Goal: Task Accomplishment & Management: Manage account settings

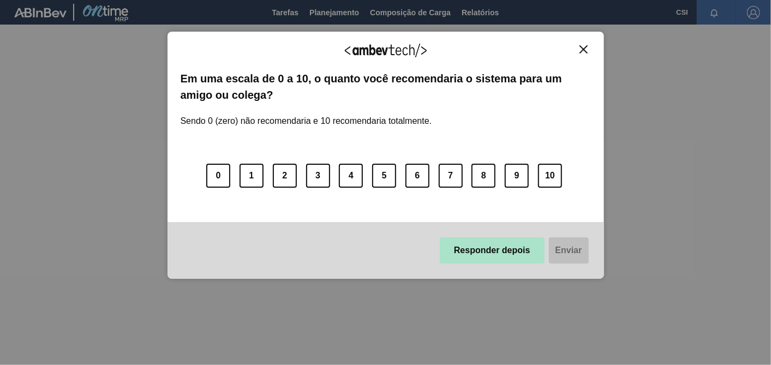
click at [509, 250] on button "Responder depois" at bounding box center [492, 250] width 105 height 26
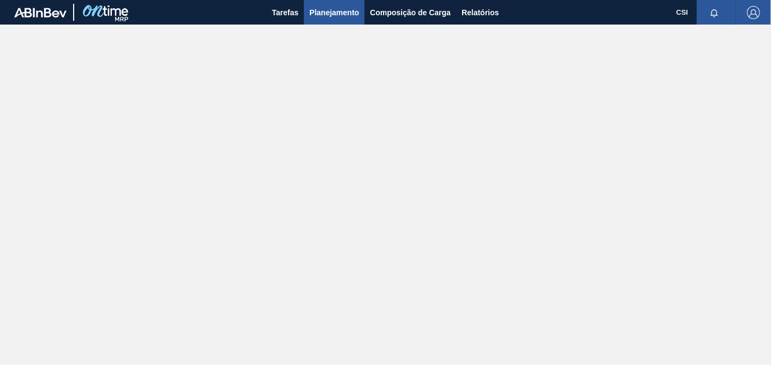
click at [352, 19] on button "Planejamento" at bounding box center [334, 12] width 61 height 25
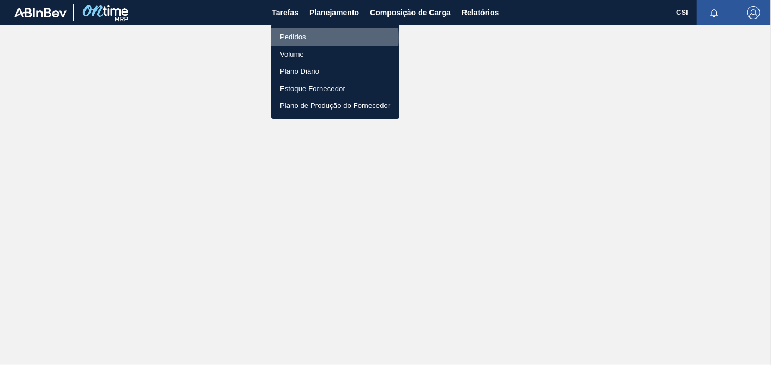
click at [290, 38] on li "Pedidos" at bounding box center [335, 36] width 128 height 17
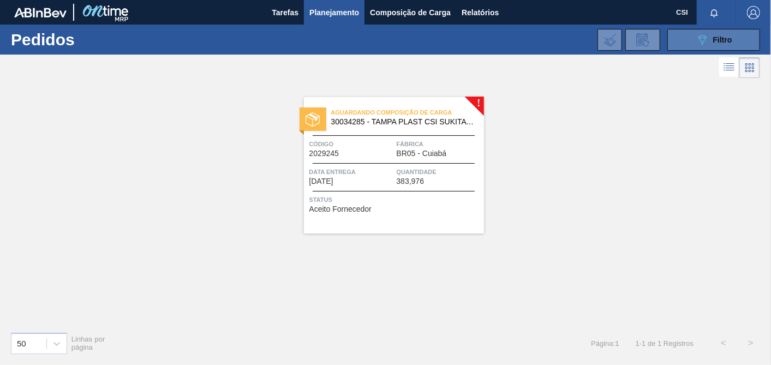
drag, startPoint x: 686, startPoint y: 34, endPoint x: 694, endPoint y: 37, distance: 9.0
click at [686, 34] on button "089F7B8B-B2A5-4AFE-B5C0-19BA573D28AC Filtro" at bounding box center [713, 40] width 93 height 22
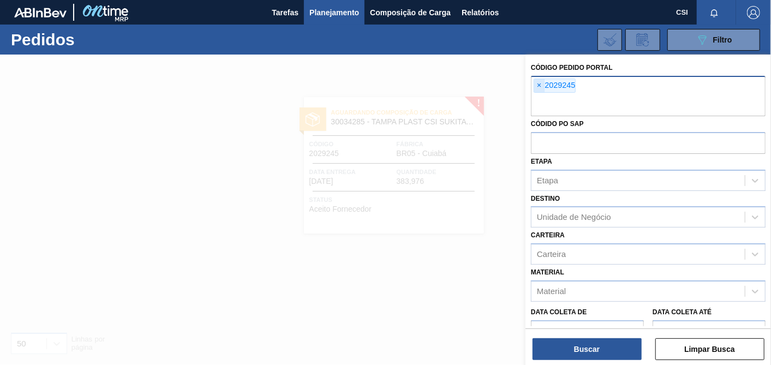
click at [539, 84] on span "×" at bounding box center [539, 85] width 10 height 13
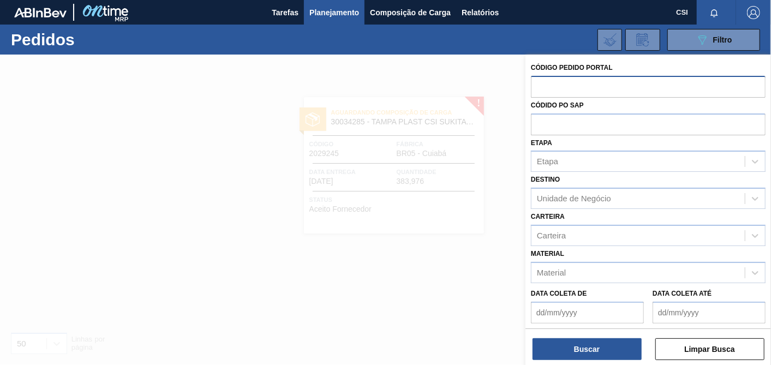
paste input "2029250"
type input "2029250"
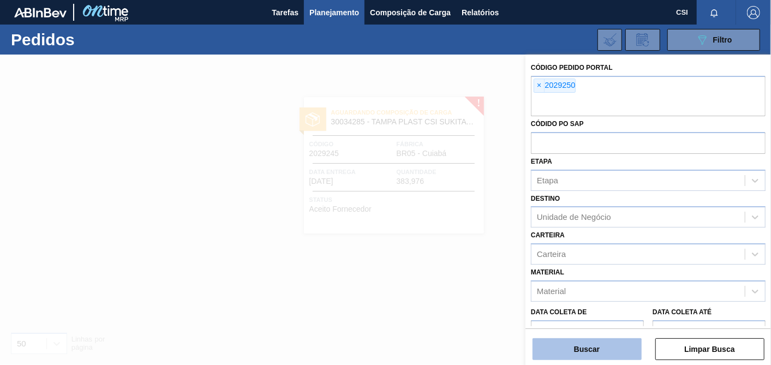
click at [567, 349] on button "Buscar" at bounding box center [586, 349] width 109 height 22
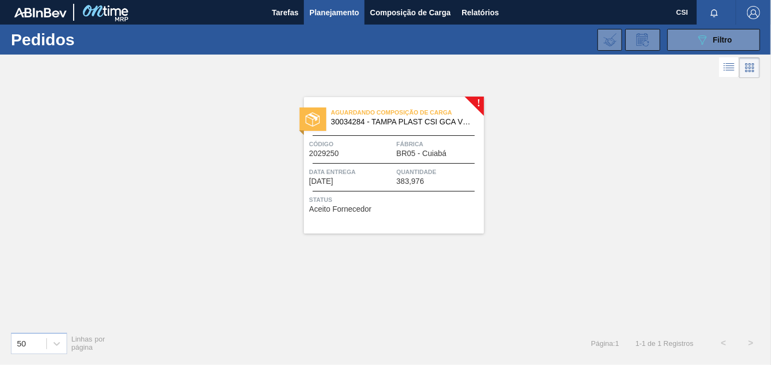
click at [414, 215] on div "Aguardando Composição de Carga 30034284 - TAMPA PLAST CSI GCA VERM LF Código 20…" at bounding box center [394, 165] width 180 height 136
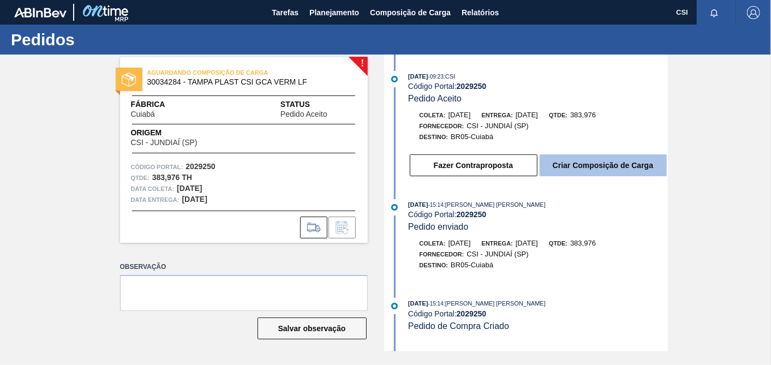
click at [602, 169] on button "Criar Composição de Carga" at bounding box center [603, 165] width 127 height 22
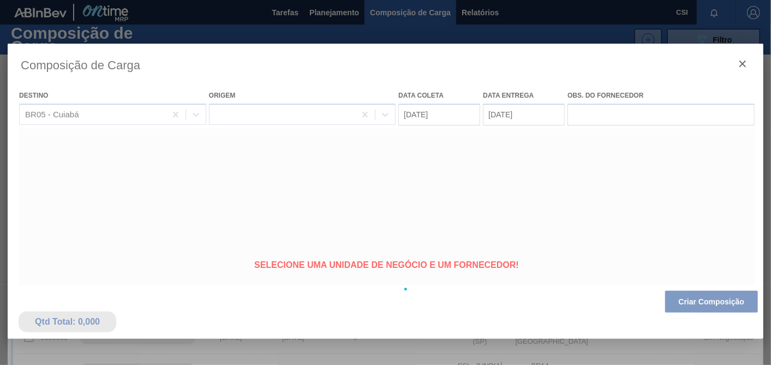
type coleta "08/10/2025"
type entrega "10/10/2025"
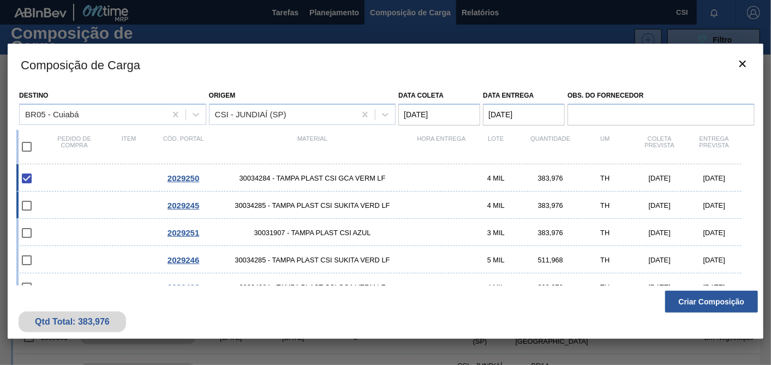
click at [25, 208] on input "checkbox" at bounding box center [26, 205] width 23 height 23
checkbox input "false"
click at [27, 230] on input "checkbox" at bounding box center [26, 232] width 23 height 23
checkbox input "false"
click at [31, 209] on input "checkbox" at bounding box center [26, 205] width 23 height 23
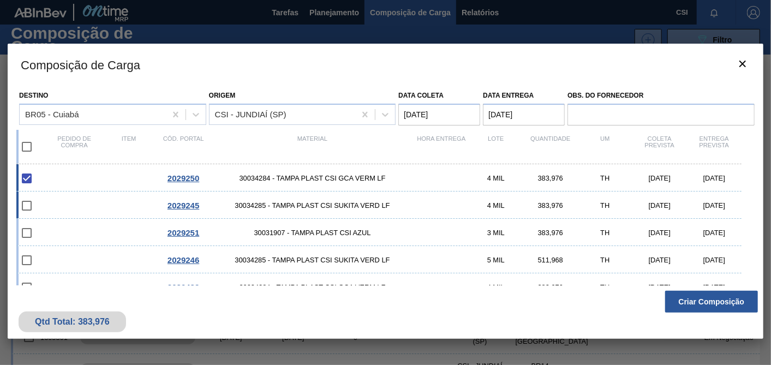
click at [239, 207] on span "30034285 - TAMPA PLAST CSI SUKITA VERD LF" at bounding box center [312, 205] width 203 height 8
checkbox input "true"
click at [286, 234] on span "30031907 - TAMPA PLAST CSI AZUL" at bounding box center [312, 233] width 203 height 8
checkbox input "true"
click at [442, 117] on coleta "08/10/2025" at bounding box center [439, 115] width 82 height 22
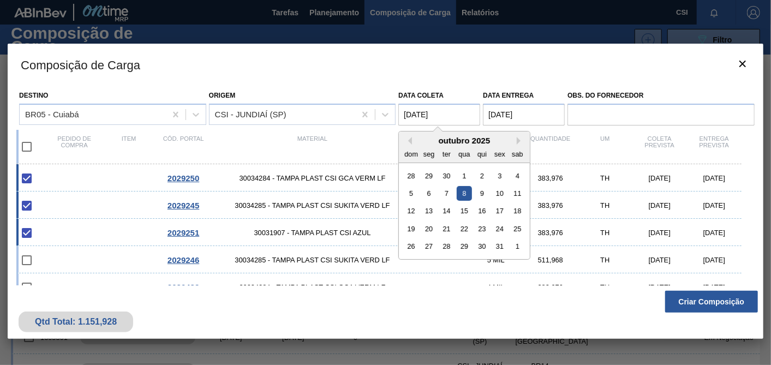
click at [428, 213] on div "13" at bounding box center [429, 210] width 15 height 15
type coleta "13/10/2025"
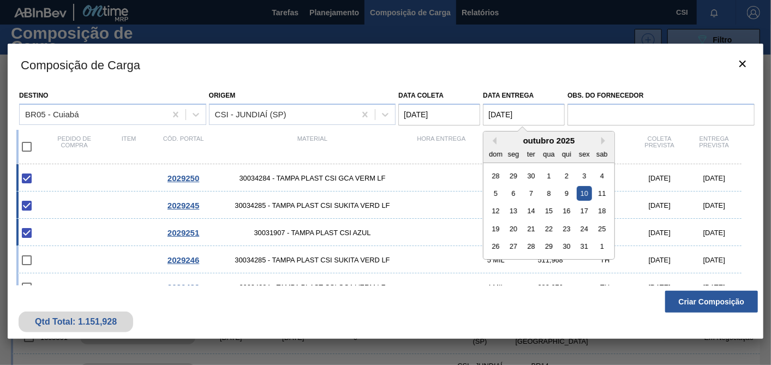
click at [525, 117] on entrega "10/10/2025" at bounding box center [524, 115] width 82 height 22
click at [549, 212] on div "15" at bounding box center [549, 210] width 15 height 15
type entrega "15/10/2025"
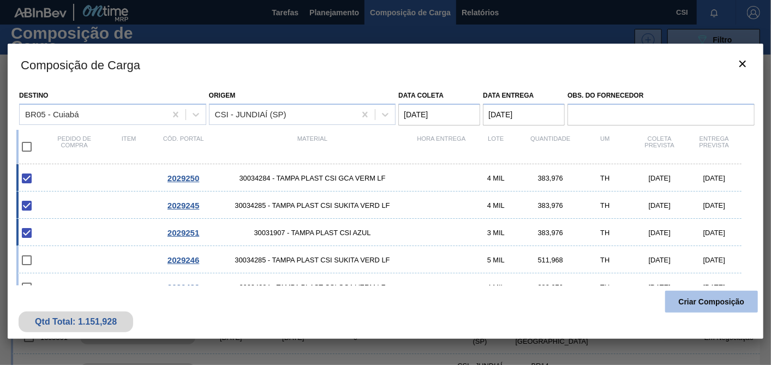
click at [698, 303] on button "Criar Composição" at bounding box center [711, 302] width 93 height 22
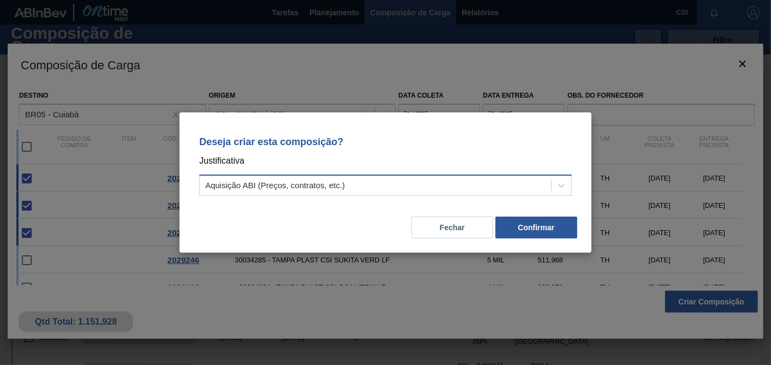
click at [278, 187] on div "Aquisição ABI (Preços, contratos, etc.)" at bounding box center [275, 185] width 140 height 9
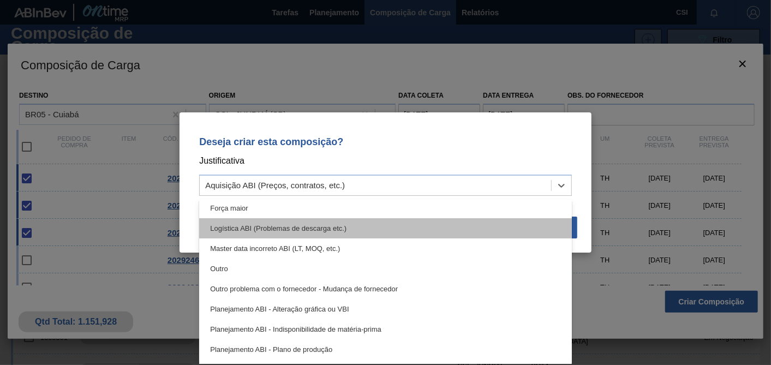
scroll to position [61, 0]
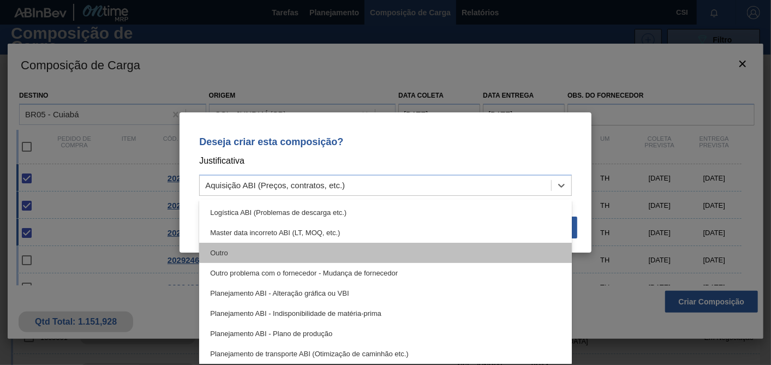
click at [382, 255] on div "Outro" at bounding box center [385, 253] width 373 height 20
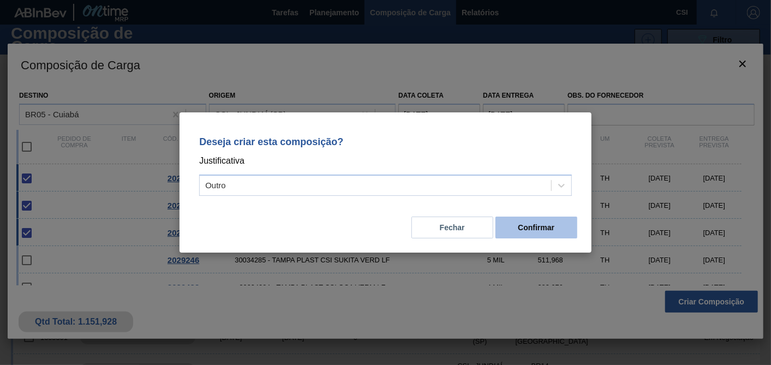
click at [536, 230] on button "Confirmar" at bounding box center [536, 228] width 82 height 22
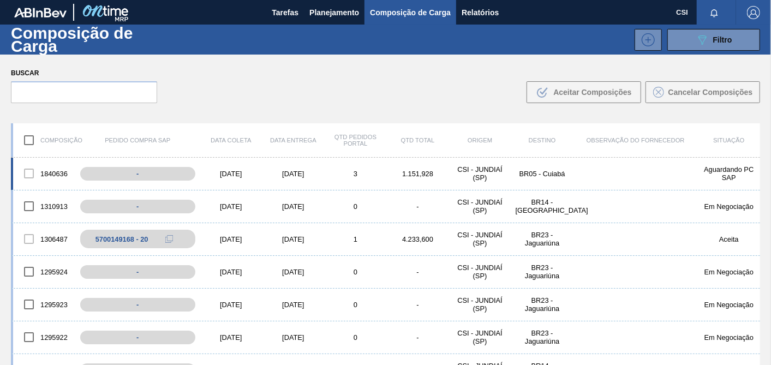
click at [41, 177] on div "1840636" at bounding box center [44, 173] width 62 height 23
click at [548, 170] on div "BR05 - Cuiabá" at bounding box center [542, 174] width 62 height 8
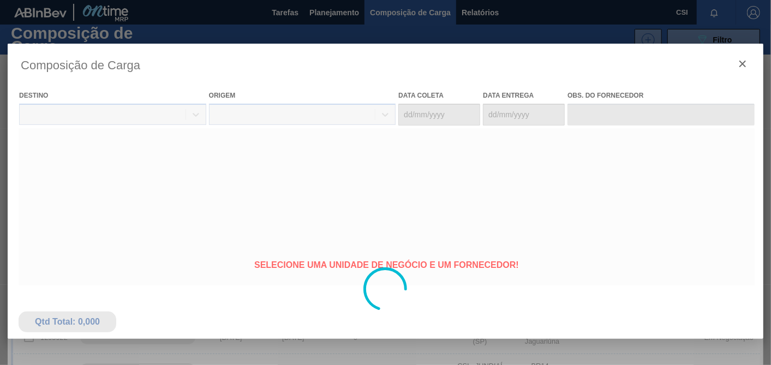
type coleta "08/10/2025"
type entrega "10/10/2025"
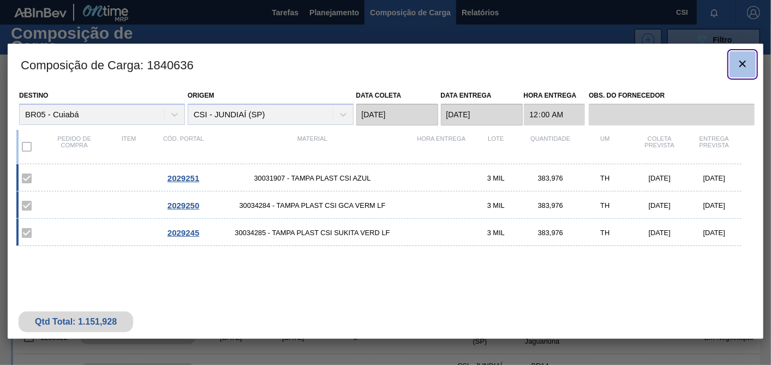
click at [741, 62] on icon "botão de ícone" at bounding box center [742, 64] width 7 height 7
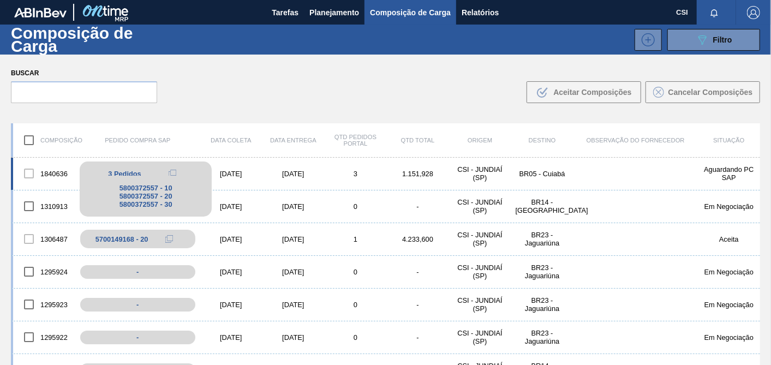
click at [132, 177] on div "5800372557 - 10 5800372557 - 20 5800372557 - 30" at bounding box center [146, 196] width 132 height 41
click at [171, 175] on icon at bounding box center [173, 174] width 8 height 8
click at [155, 195] on div "5800372557 - 20" at bounding box center [146, 196] width 116 height 8
click at [108, 171] on span "3 Pedidos" at bounding box center [124, 174] width 33 height 8
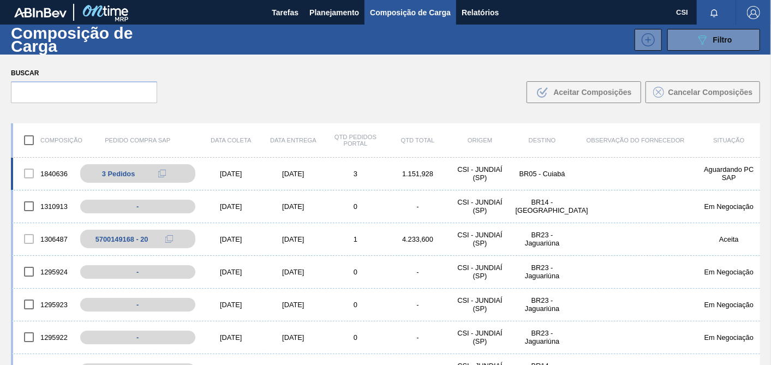
click at [26, 173] on div at bounding box center [28, 173] width 23 height 23
click at [45, 175] on div "1840636" at bounding box center [44, 173] width 62 height 23
click at [755, 168] on div "Aguardando PC SAP" at bounding box center [729, 173] width 62 height 16
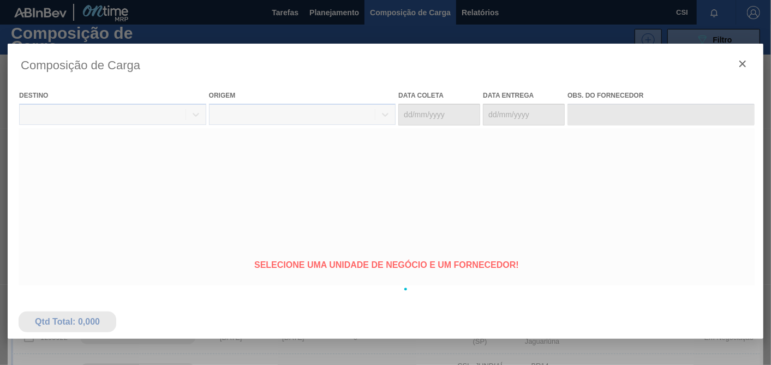
type coleta "08/10/2025"
type entrega "10/10/2025"
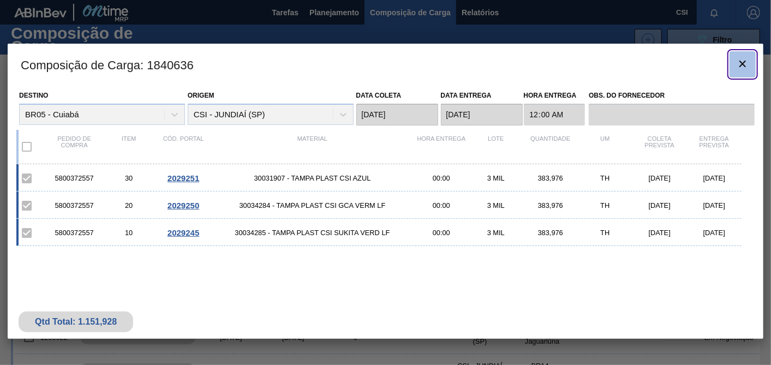
click at [742, 65] on icon "botão de ícone" at bounding box center [742, 63] width 13 height 13
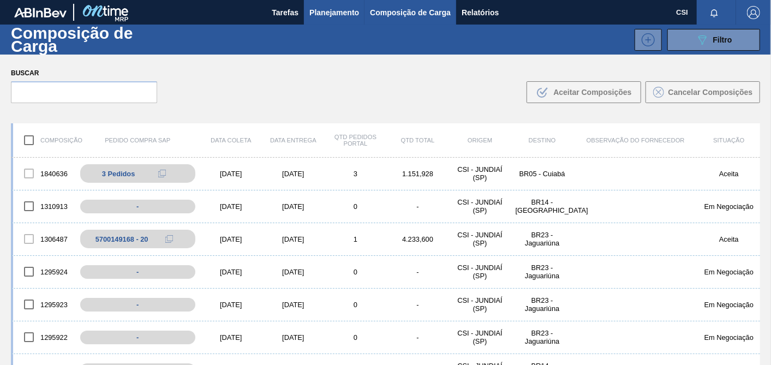
click at [349, 22] on button "Planejamento" at bounding box center [334, 12] width 61 height 25
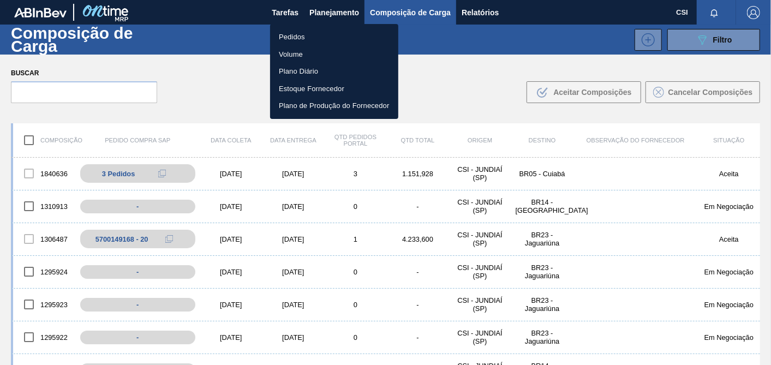
click at [315, 40] on li "Pedidos" at bounding box center [334, 36] width 128 height 17
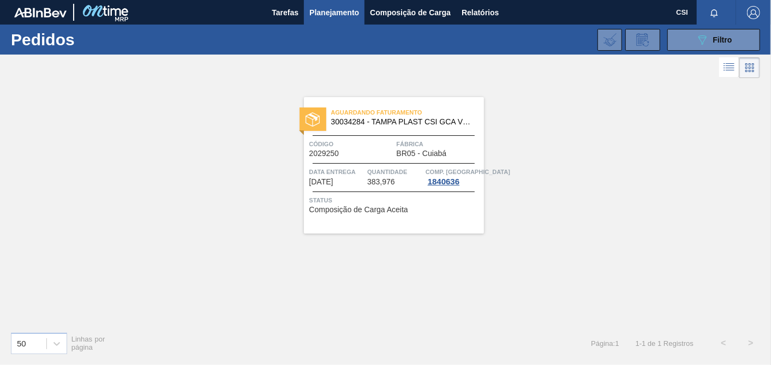
click at [364, 188] on div "Aguardando Faturamento 30034284 - TAMPA PLAST CSI GCA VERM LF Código 2029250 Fá…" at bounding box center [394, 165] width 180 height 136
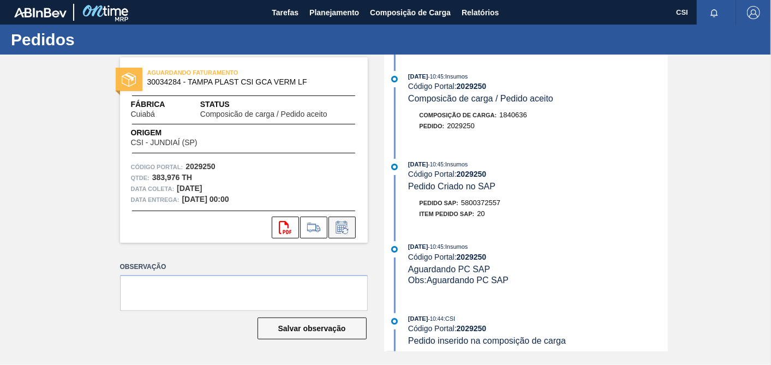
click at [345, 227] on icon at bounding box center [341, 227] width 17 height 13
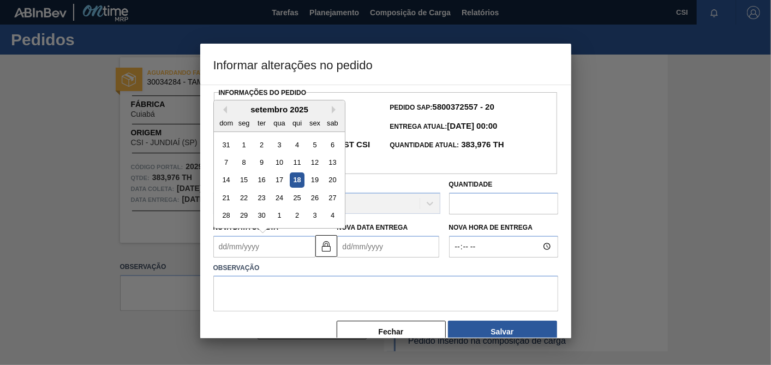
click at [259, 248] on Coleta2029250 "Nova Data Coleta" at bounding box center [264, 247] width 102 height 22
click at [328, 110] on div "setembro 2025" at bounding box center [279, 109] width 131 height 9
click at [335, 110] on button "Next Month" at bounding box center [336, 110] width 8 height 8
click at [238, 180] on div "13" at bounding box center [243, 179] width 15 height 15
type Coleta2029250 "13/10/2025"
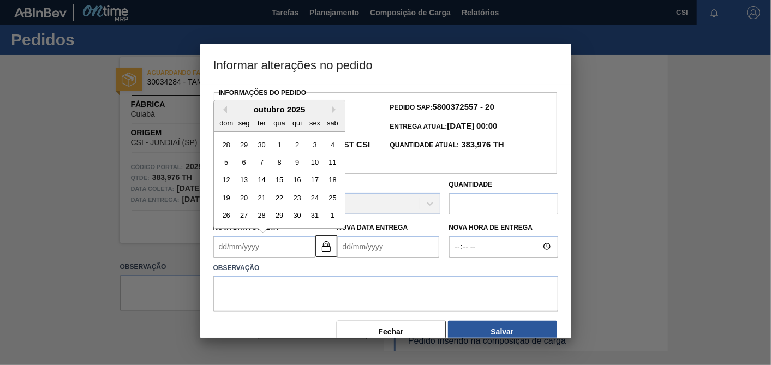
type Entrega2029250 "15/10/2025"
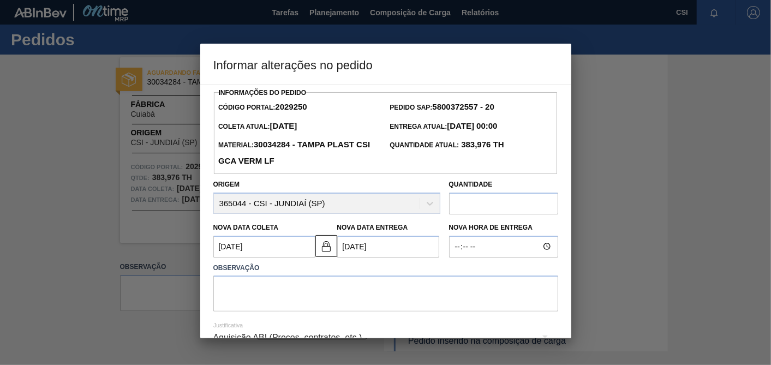
scroll to position [60, 0]
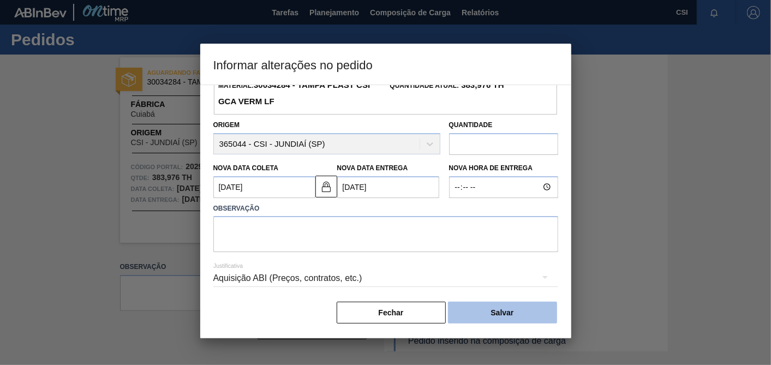
click at [511, 310] on button "Salvar" at bounding box center [502, 313] width 109 height 22
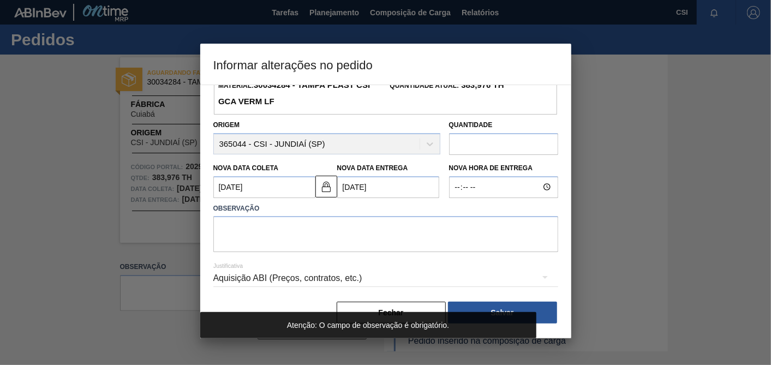
click at [370, 257] on div "Justificativa Aquisição ABI (Preços, contratos, etc.)" at bounding box center [385, 271] width 345 height 39
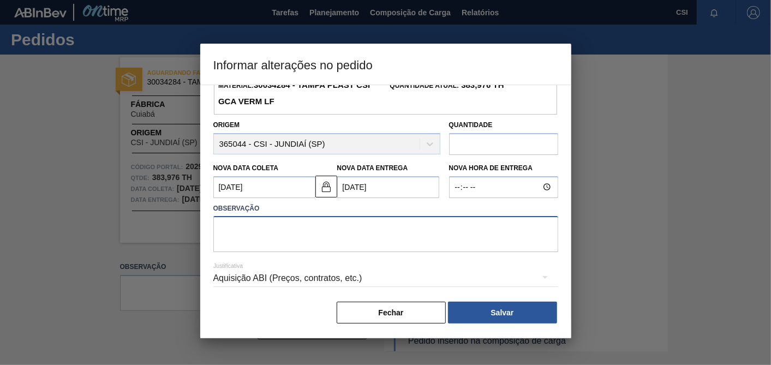
click at [314, 220] on textarea at bounding box center [385, 234] width 345 height 36
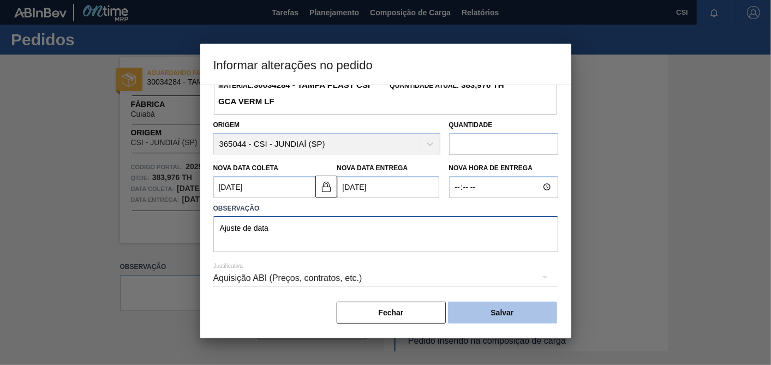
type textarea "Ajuste de data"
click at [496, 309] on button "Salvar" at bounding box center [502, 313] width 109 height 22
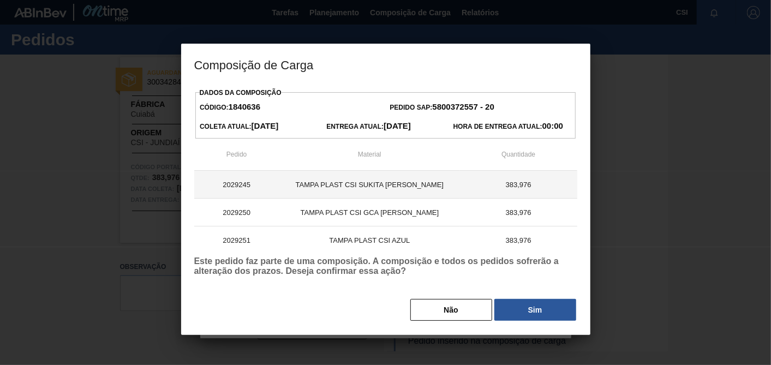
scroll to position [6, 0]
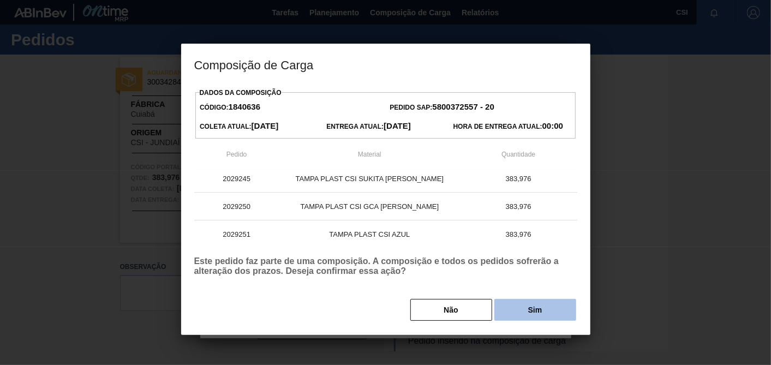
click at [546, 309] on button "Sim" at bounding box center [535, 310] width 82 height 22
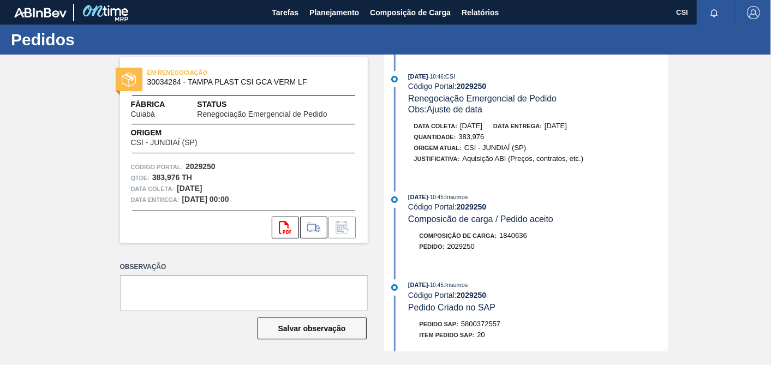
scroll to position [0, 0]
click at [343, 18] on span "Planejamento" at bounding box center [334, 12] width 50 height 13
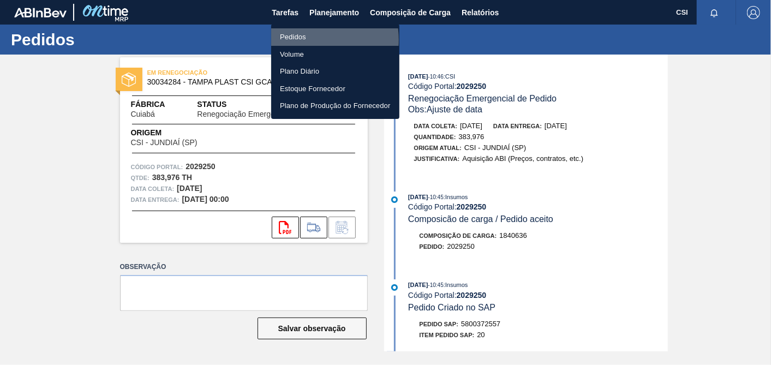
click at [302, 40] on li "Pedidos" at bounding box center [335, 36] width 128 height 17
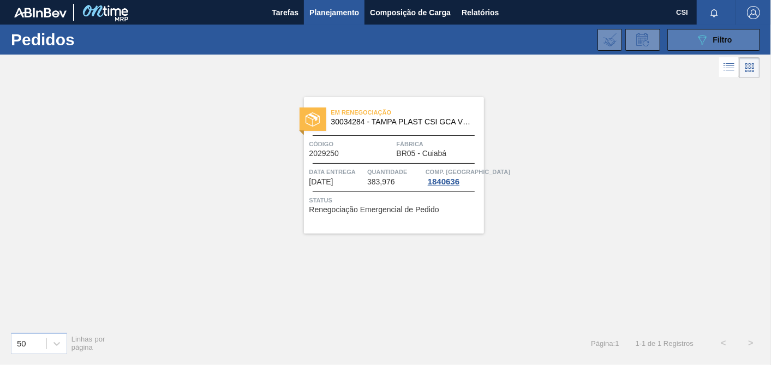
click at [694, 42] on button "089F7B8B-B2A5-4AFE-B5C0-19BA573D28AC Filtro" at bounding box center [713, 40] width 93 height 22
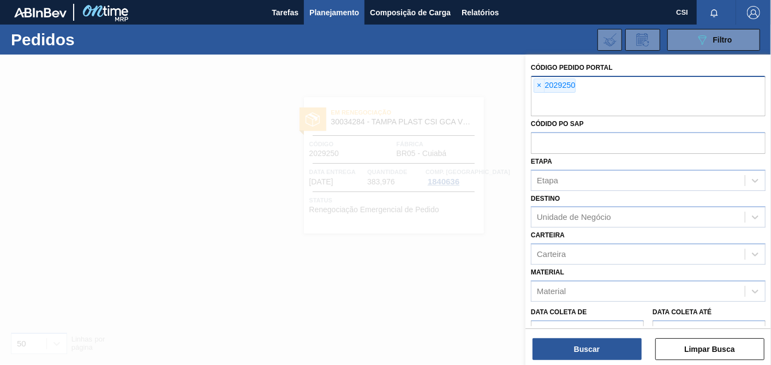
drag, startPoint x: 537, startPoint y: 86, endPoint x: 541, endPoint y: 92, distance: 7.6
click at [537, 86] on span "×" at bounding box center [539, 85] width 10 height 13
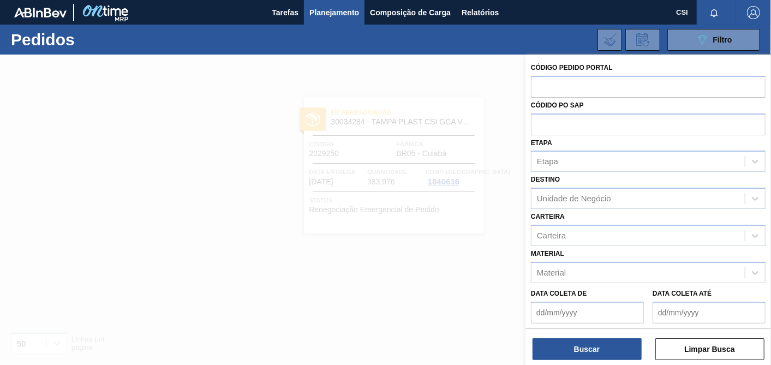
click at [390, 230] on div at bounding box center [385, 237] width 771 height 365
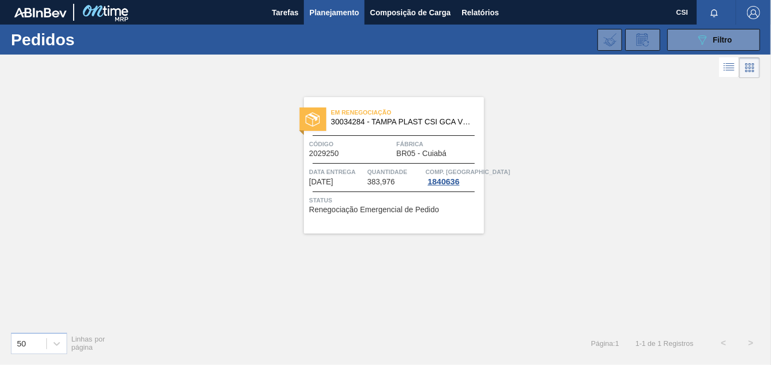
click at [387, 219] on div "Em renegociação 30034284 - TAMPA PLAST CSI GCA VERM LF Código 2029250 Fábrica B…" at bounding box center [394, 165] width 180 height 136
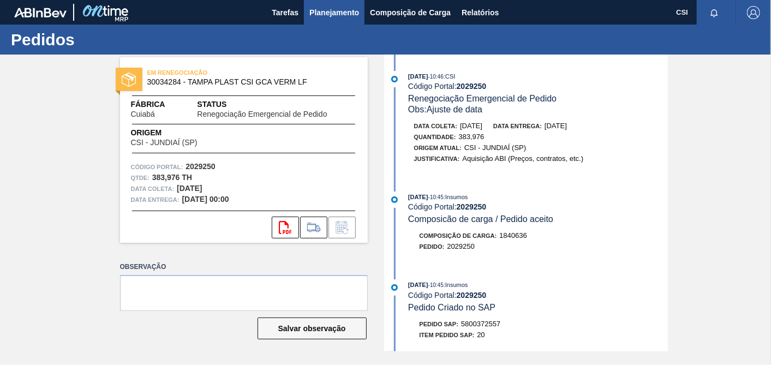
click at [336, 17] on span "Planejamento" at bounding box center [334, 12] width 50 height 13
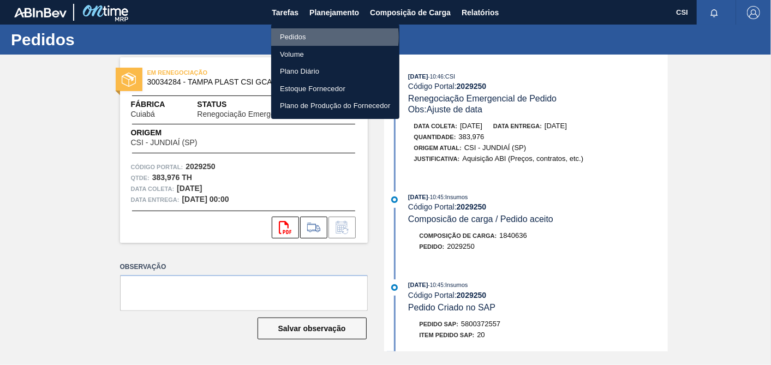
click at [322, 37] on li "Pedidos" at bounding box center [335, 36] width 128 height 17
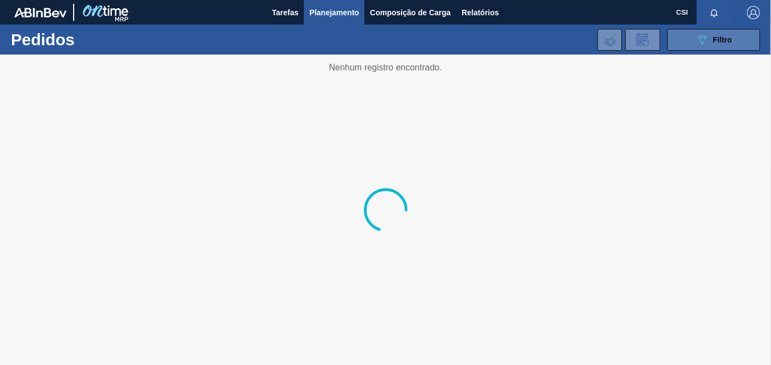
click at [703, 46] on icon "089F7B8B-B2A5-4AFE-B5C0-19BA573D28AC" at bounding box center [702, 39] width 13 height 13
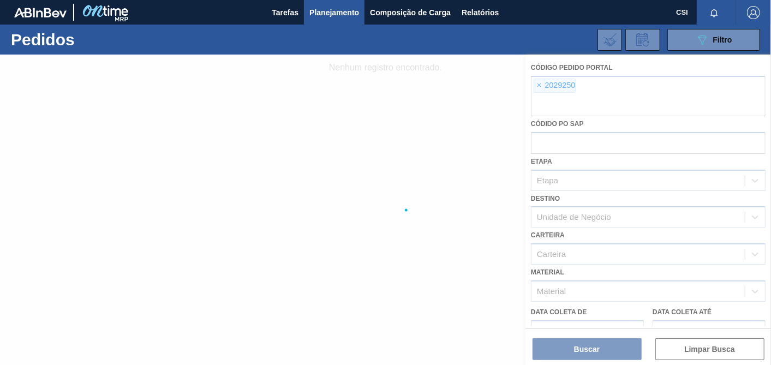
click at [537, 89] on div at bounding box center [385, 210] width 771 height 310
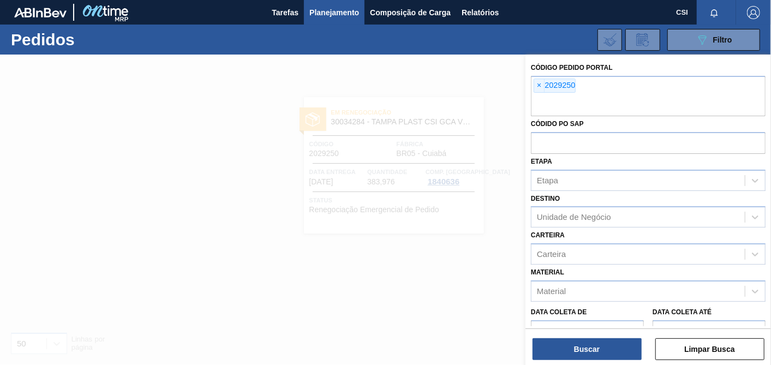
click at [538, 85] on span "×" at bounding box center [539, 85] width 10 height 13
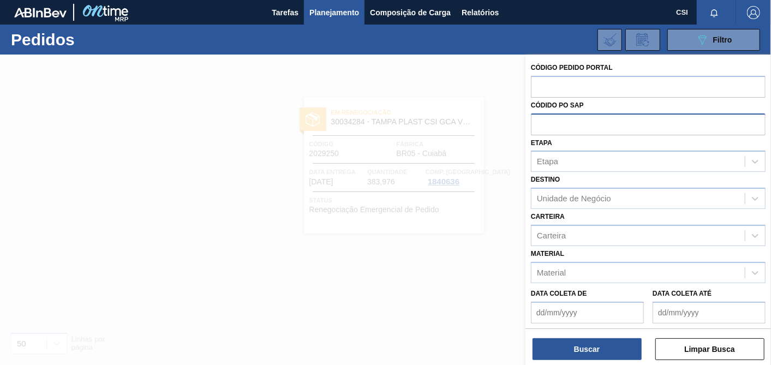
paste input "2029246"
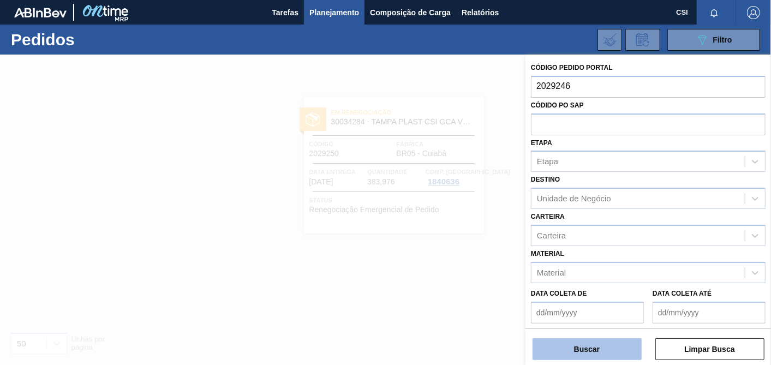
type input "2029246"
click at [596, 354] on button "Buscar" at bounding box center [586, 349] width 109 height 22
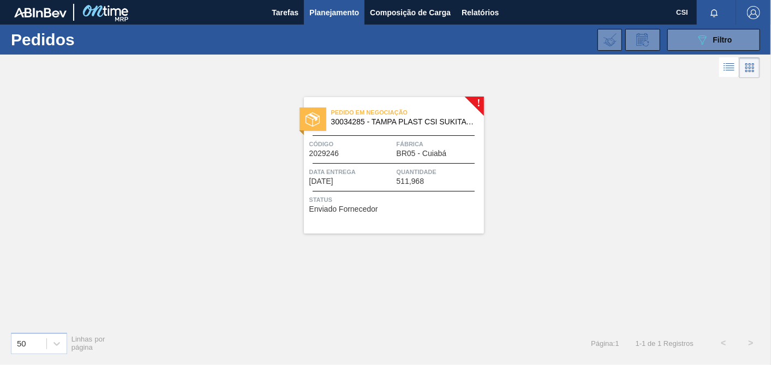
click at [412, 210] on div "Status Enviado Fornecedor" at bounding box center [395, 202] width 172 height 17
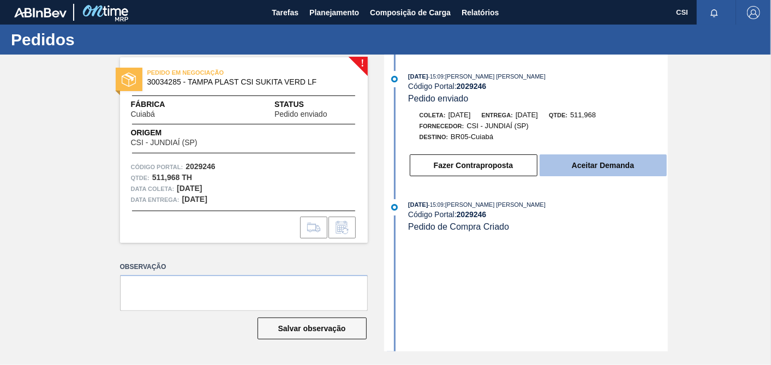
click at [620, 175] on button "Aceitar Demanda" at bounding box center [603, 165] width 127 height 22
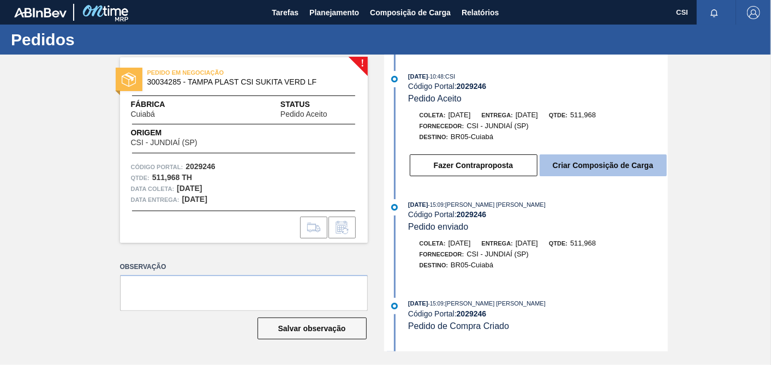
click at [609, 169] on button "Criar Composição de Carga" at bounding box center [603, 165] width 127 height 22
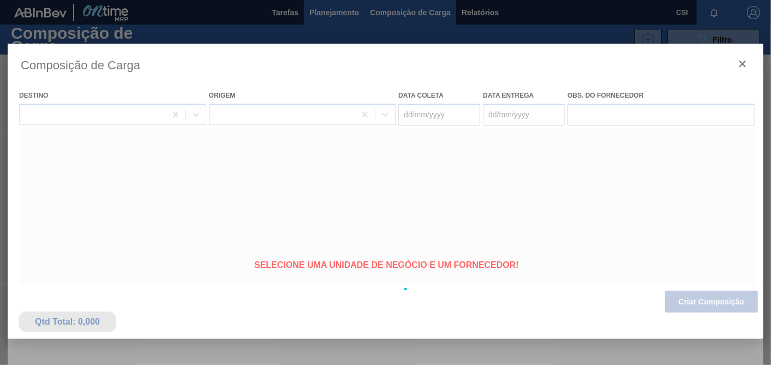
drag, startPoint x: 308, startPoint y: 12, endPoint x: 316, endPoint y: 16, distance: 9.5
click at [317, 10] on div at bounding box center [385, 182] width 771 height 365
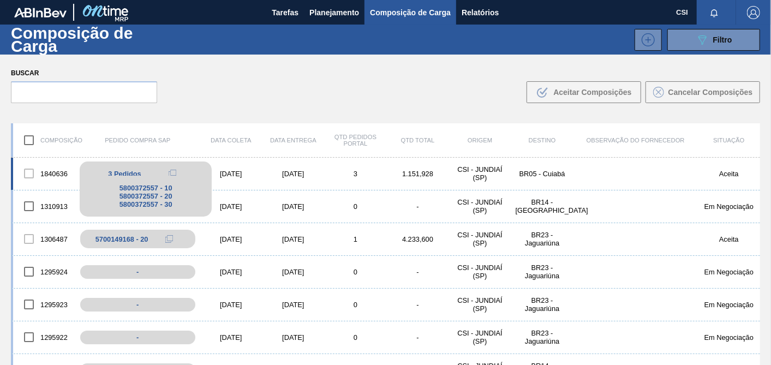
click at [112, 170] on span "3 Pedidos" at bounding box center [124, 174] width 33 height 8
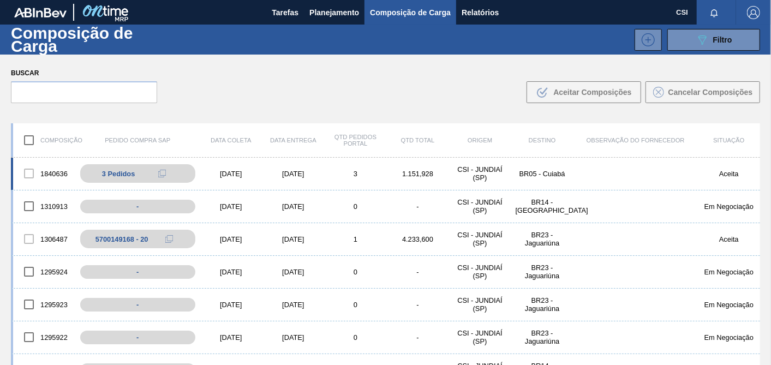
click at [64, 172] on div "1840636" at bounding box center [44, 173] width 62 height 23
click at [27, 175] on div at bounding box center [28, 173] width 23 height 23
click at [471, 172] on div "CSI - JUNDIAÍ (SP)" at bounding box center [480, 173] width 62 height 16
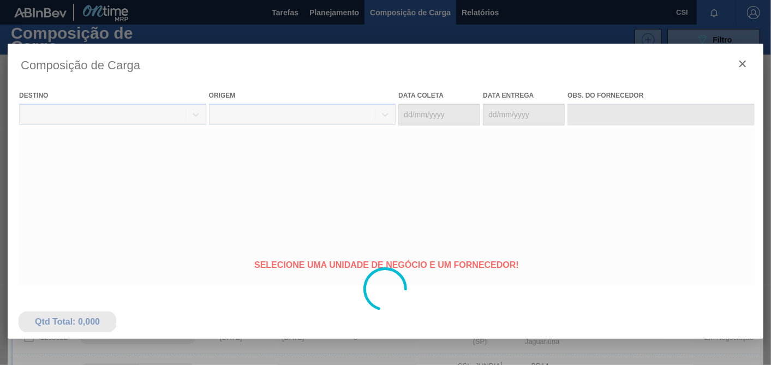
type coleta "08/10/2025"
type entrega "10/10/2025"
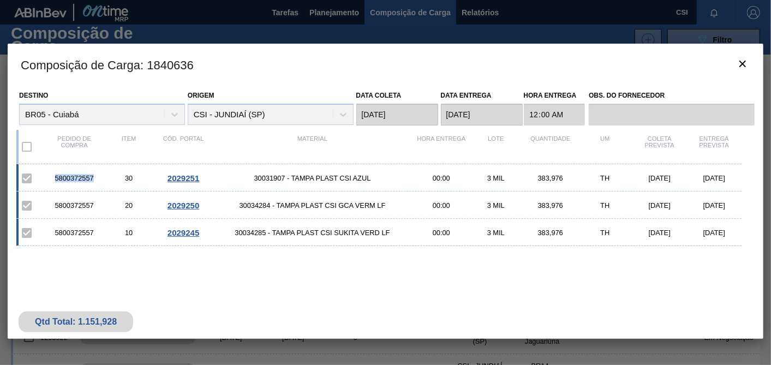
drag, startPoint x: 53, startPoint y: 181, endPoint x: 95, endPoint y: 181, distance: 42.6
click at [95, 181] on div "5800372557" at bounding box center [74, 178] width 55 height 8
copy div "5800372557"
click at [746, 65] on icon "botão de ícone" at bounding box center [742, 63] width 13 height 13
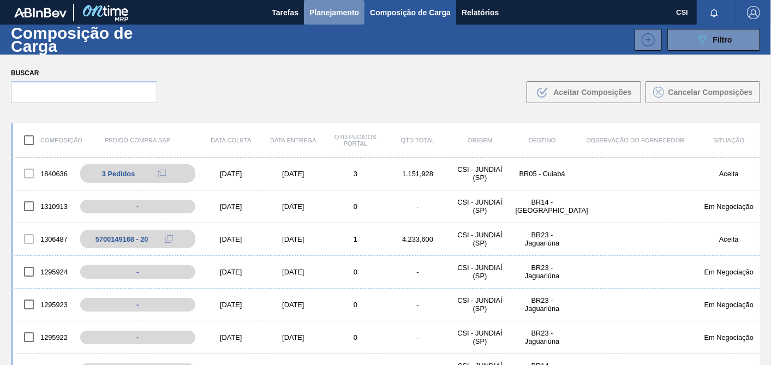
click at [315, 22] on button "Planejamento" at bounding box center [334, 12] width 61 height 25
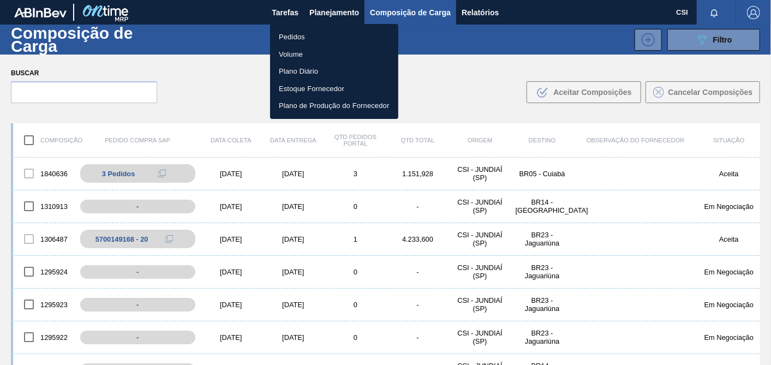
click at [318, 39] on li "Pedidos" at bounding box center [334, 36] width 128 height 17
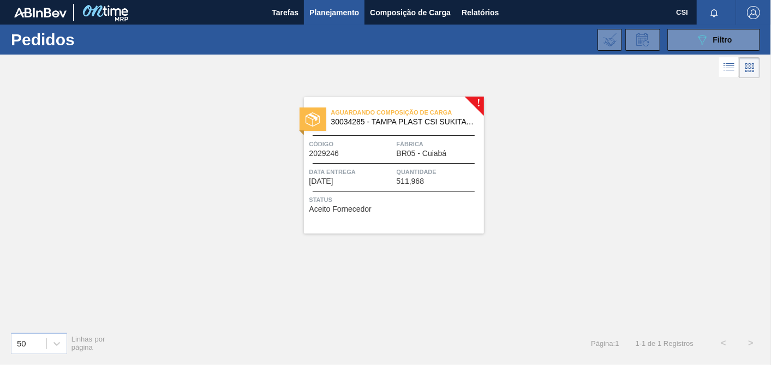
click at [436, 179] on div "Quantidade 511,968" at bounding box center [439, 175] width 85 height 19
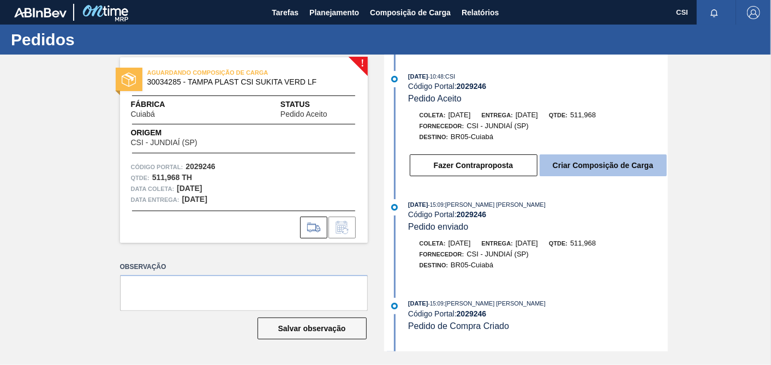
click at [611, 161] on button "Criar Composição de Carga" at bounding box center [603, 165] width 127 height 22
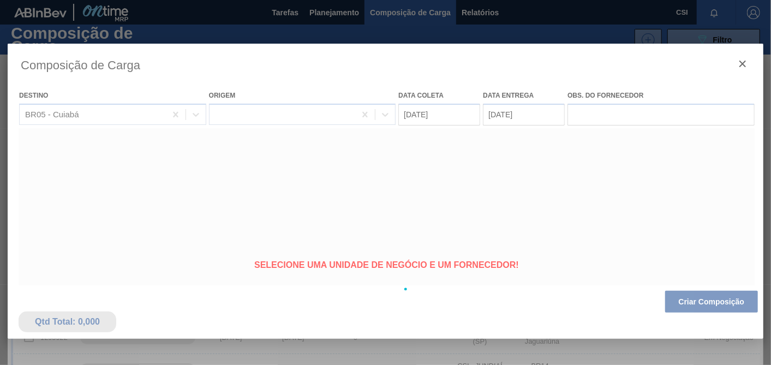
type coleta "03/11/2025"
type entrega "05/11/2025"
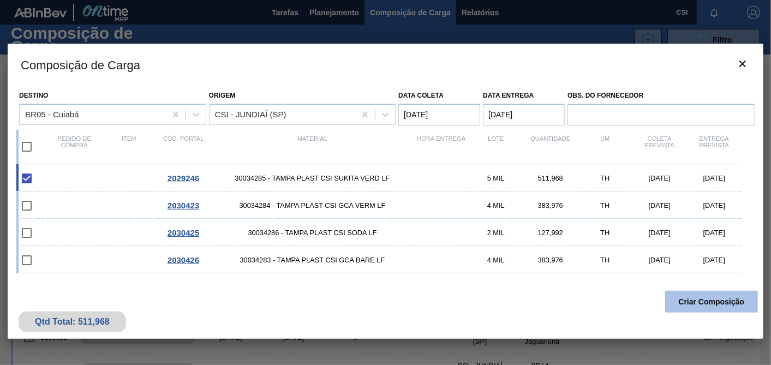
click at [699, 302] on button "Criar Composição" at bounding box center [711, 302] width 93 height 22
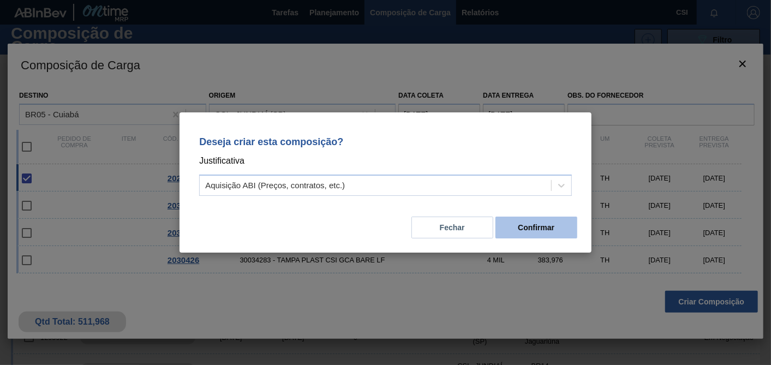
click at [534, 225] on button "Confirmar" at bounding box center [536, 228] width 82 height 22
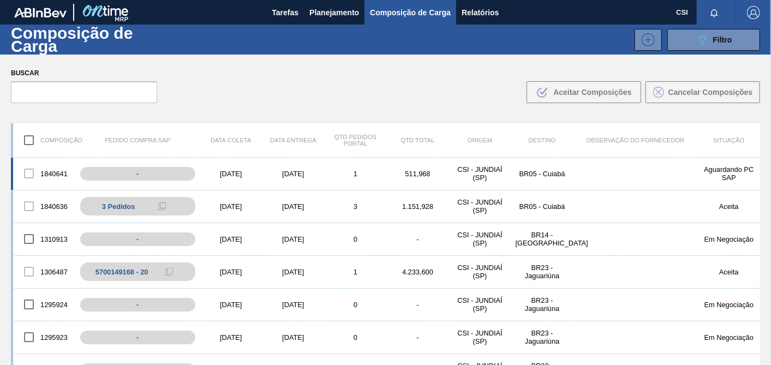
click at [62, 176] on div "1840641" at bounding box center [44, 173] width 62 height 23
click at [546, 164] on div "1840641 - 03/11/2025 05/11/2025 1 511,968 CSI - JUNDIAÍ (SP) BR05 - Cuiabá Agua…" at bounding box center [385, 174] width 749 height 33
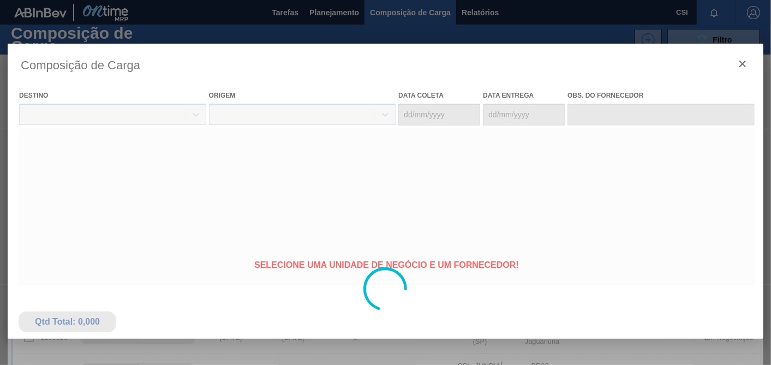
type coleta "03/11/2025"
type entrega "05/11/2025"
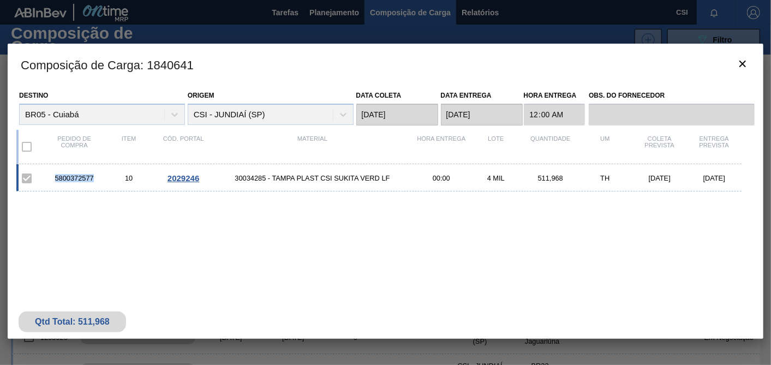
drag, startPoint x: 51, startPoint y: 179, endPoint x: 97, endPoint y: 178, distance: 45.8
click at [97, 178] on div "5800372577" at bounding box center [74, 178] width 55 height 8
copy div "5800372577"
click at [742, 57] on icon "botão de ícone" at bounding box center [742, 63] width 13 height 13
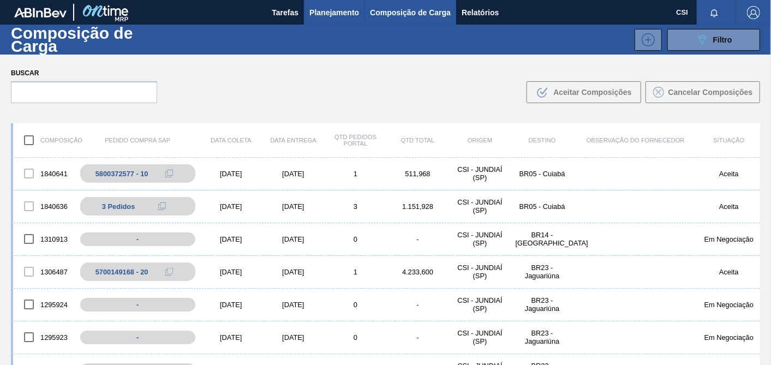
click at [344, 11] on span "Planejamento" at bounding box center [334, 12] width 50 height 13
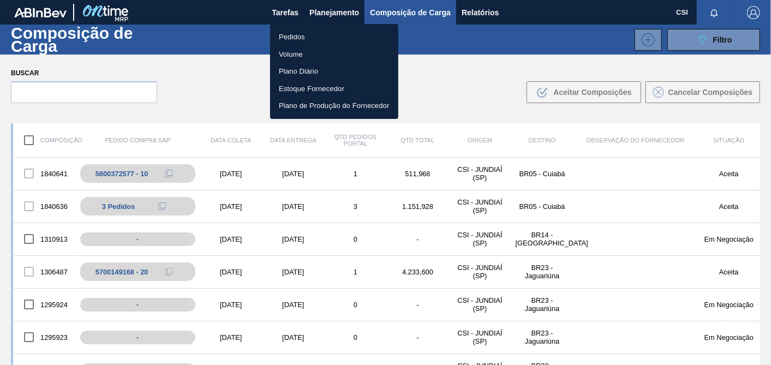
click at [309, 36] on li "Pedidos" at bounding box center [334, 36] width 128 height 17
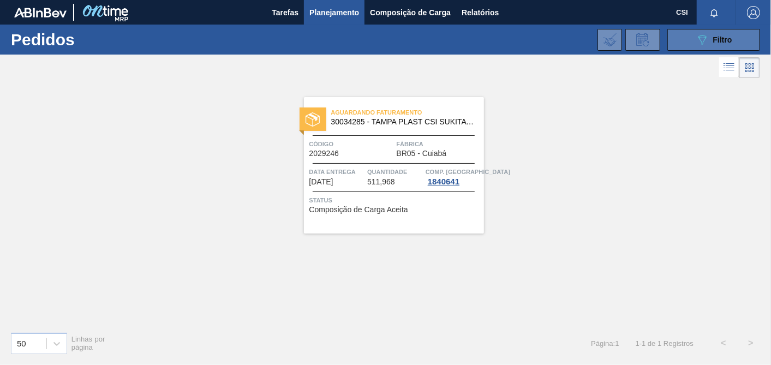
click at [708, 40] on icon "089F7B8B-B2A5-4AFE-B5C0-19BA573D28AC" at bounding box center [702, 39] width 13 height 13
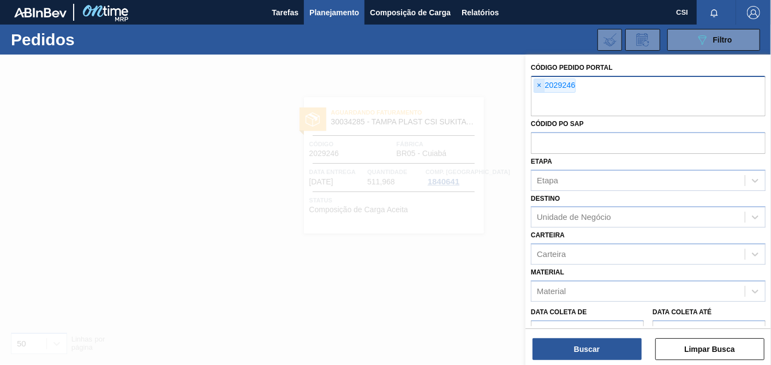
click at [540, 86] on span "×" at bounding box center [539, 85] width 10 height 13
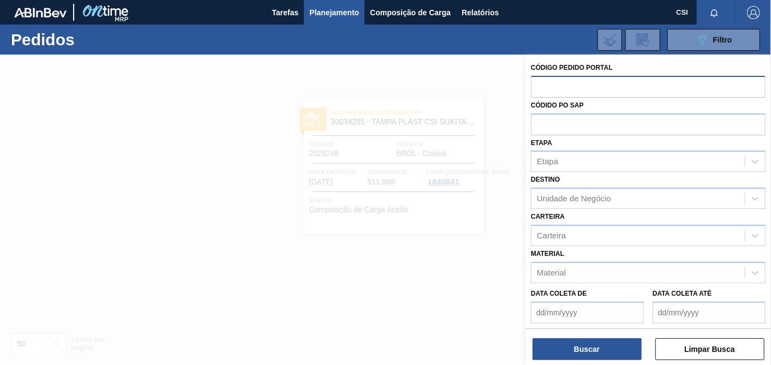
paste input "2030425"
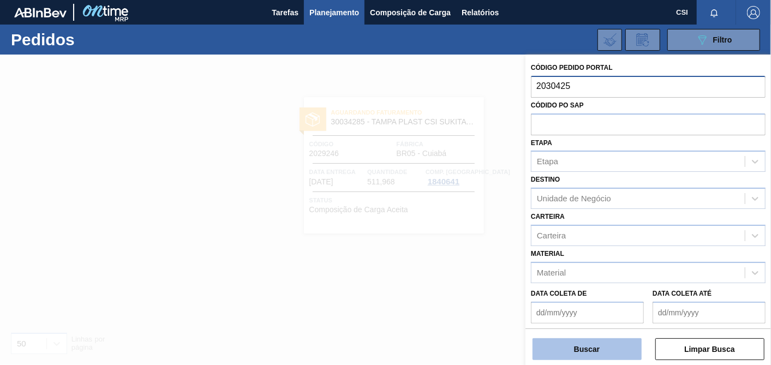
type input "2030425"
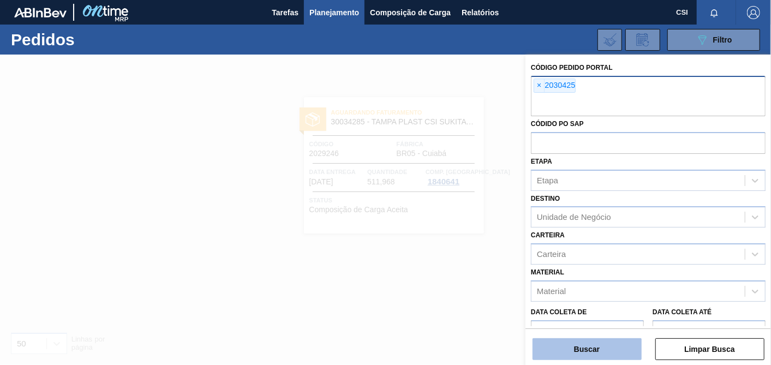
click at [602, 356] on button "Buscar" at bounding box center [586, 349] width 109 height 22
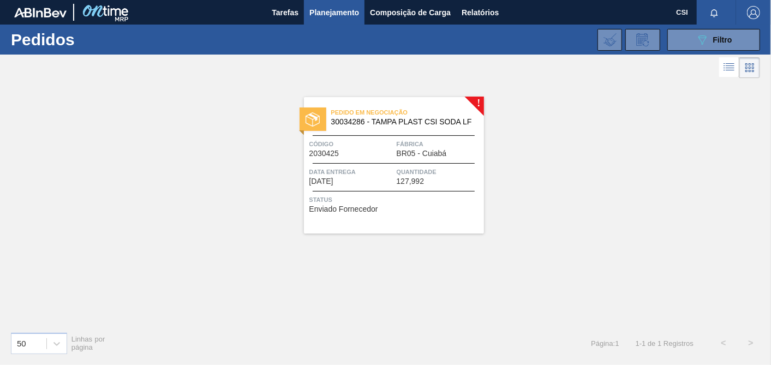
click at [407, 217] on div "Pedido em Negociação 30034286 - TAMPA PLAST CSI SODA LF Código 2030425 Fábrica …" at bounding box center [394, 165] width 180 height 136
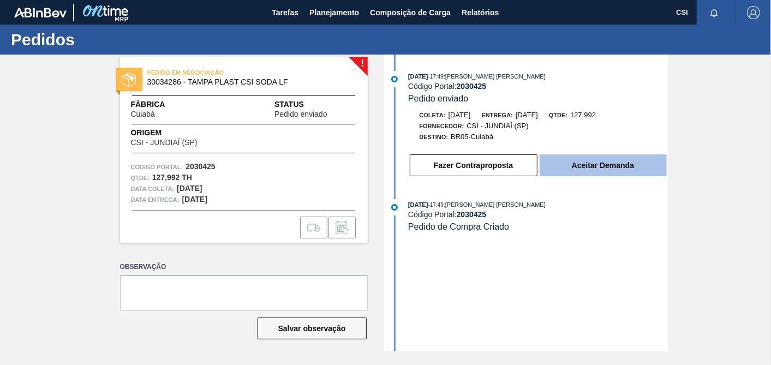
click at [606, 170] on button "Aceitar Demanda" at bounding box center [603, 165] width 127 height 22
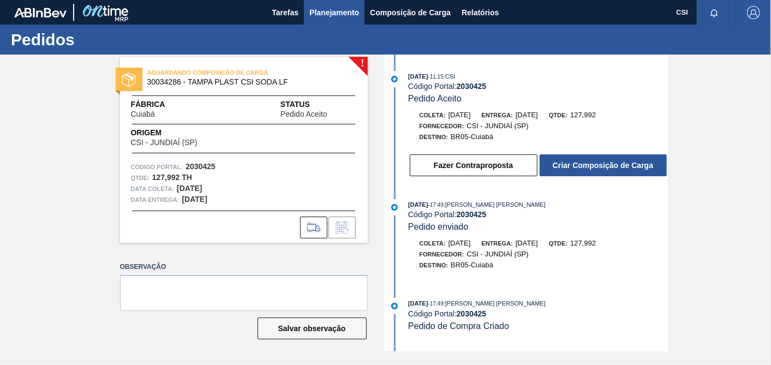
click at [326, 12] on span "Planejamento" at bounding box center [334, 12] width 50 height 13
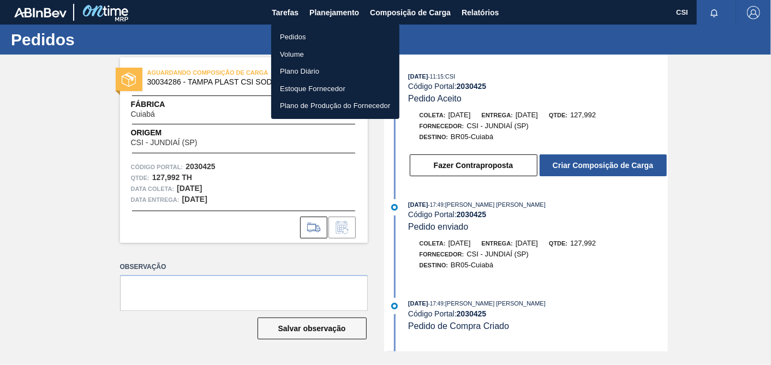
click at [299, 37] on li "Pedidos" at bounding box center [335, 36] width 128 height 17
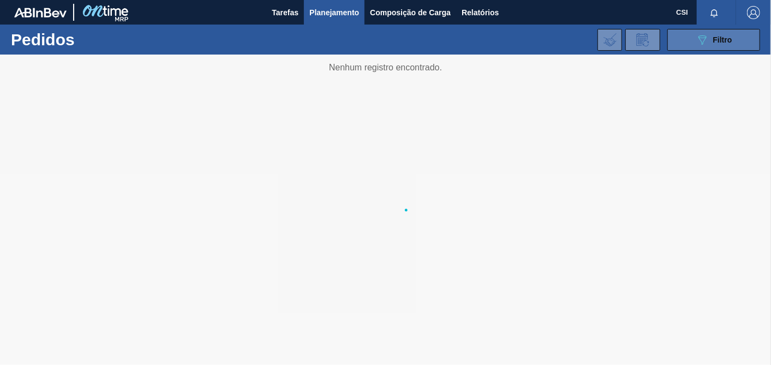
click at [715, 35] on span "Filtro" at bounding box center [722, 39] width 19 height 9
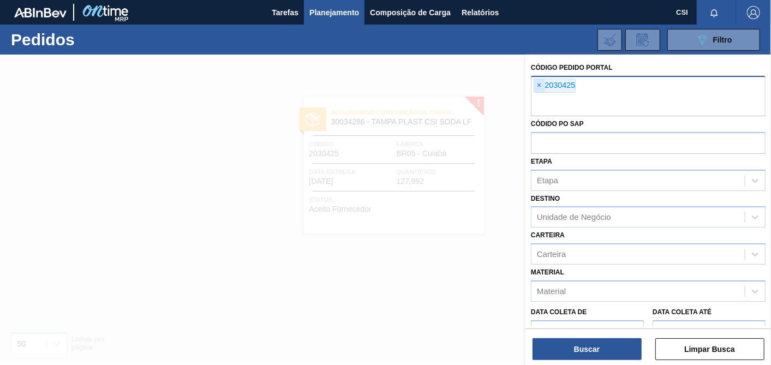
click at [541, 81] on span "×" at bounding box center [539, 85] width 10 height 13
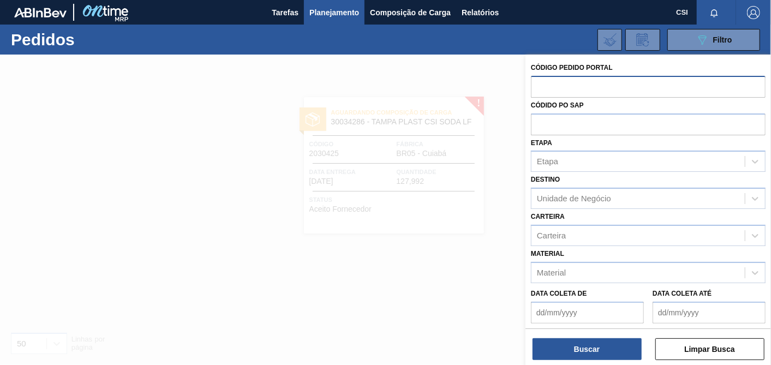
paste input "2030423"
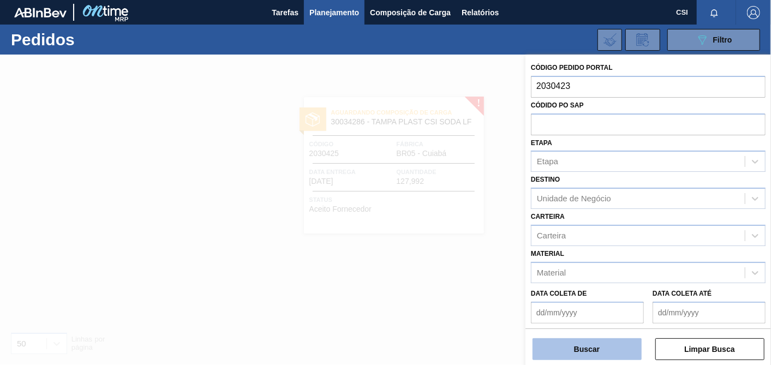
type input "2030423"
click at [608, 351] on button "Buscar" at bounding box center [586, 349] width 109 height 22
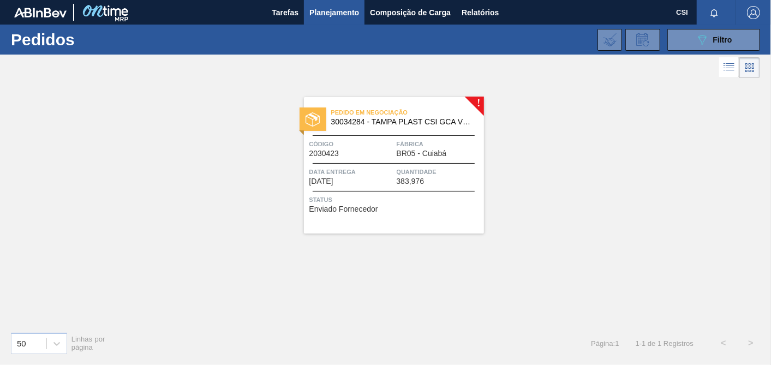
click at [421, 207] on div "Status Enviado Fornecedor" at bounding box center [395, 202] width 172 height 17
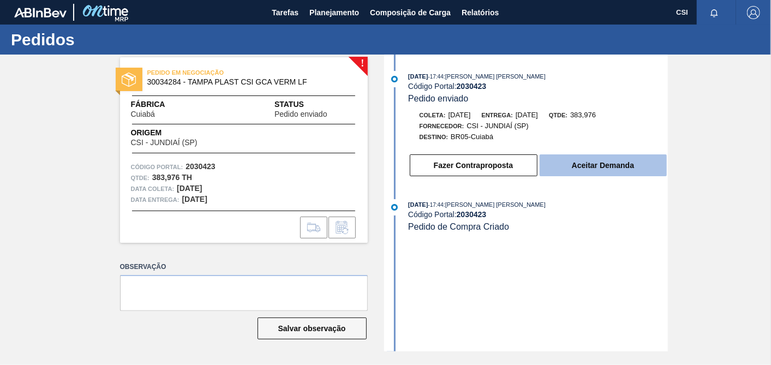
click at [613, 173] on button "Aceitar Demanda" at bounding box center [603, 165] width 127 height 22
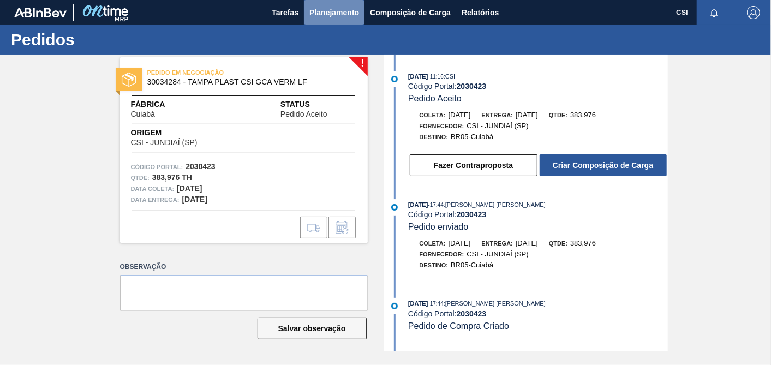
click at [332, 16] on span "Planejamento" at bounding box center [334, 12] width 50 height 13
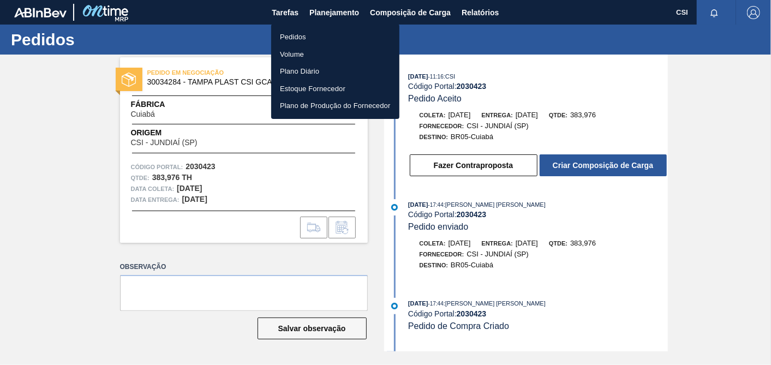
click at [291, 38] on li "Pedidos" at bounding box center [335, 36] width 128 height 17
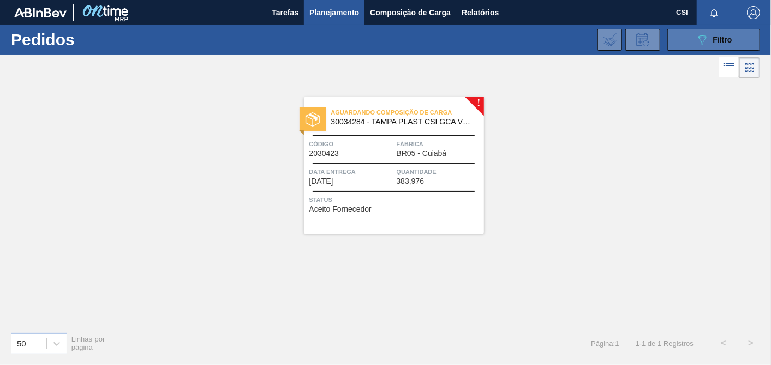
click at [710, 41] on div "089F7B8B-B2A5-4AFE-B5C0-19BA573D28AC Filtro" at bounding box center [714, 39] width 37 height 13
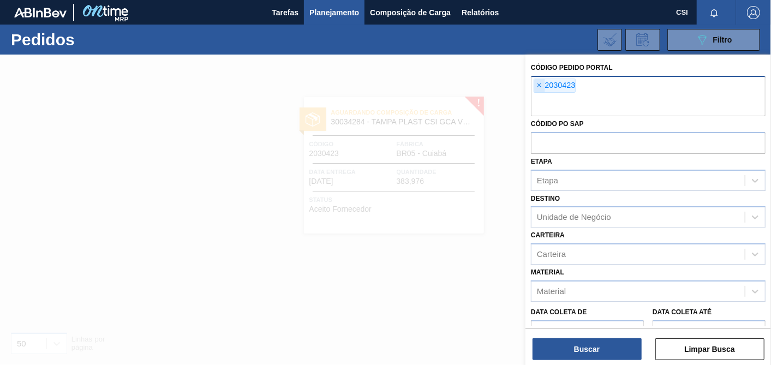
click at [536, 88] on span "×" at bounding box center [539, 85] width 10 height 13
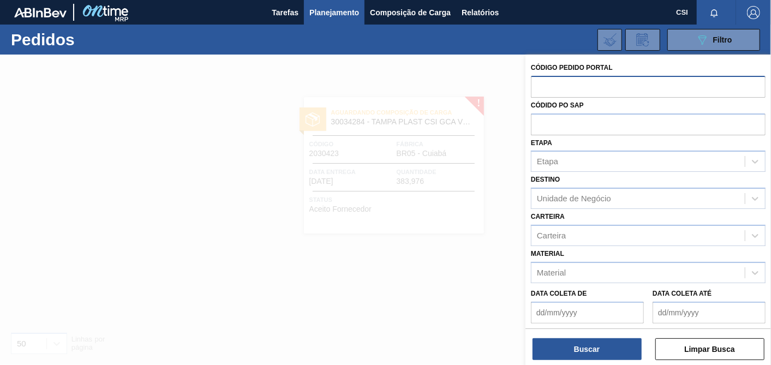
paste input "2030426"
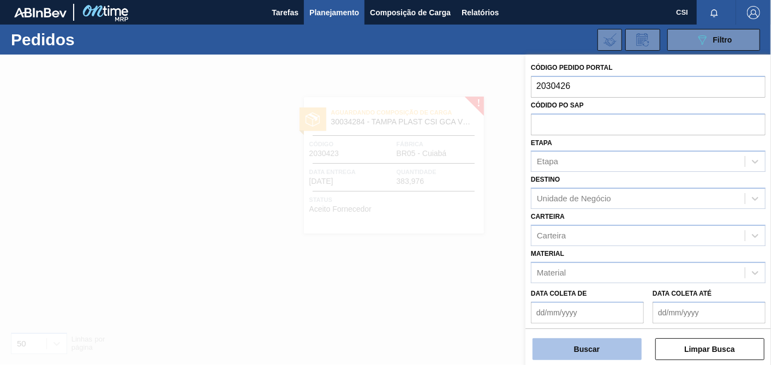
type input "2030426"
click at [588, 349] on button "Buscar" at bounding box center [586, 349] width 109 height 22
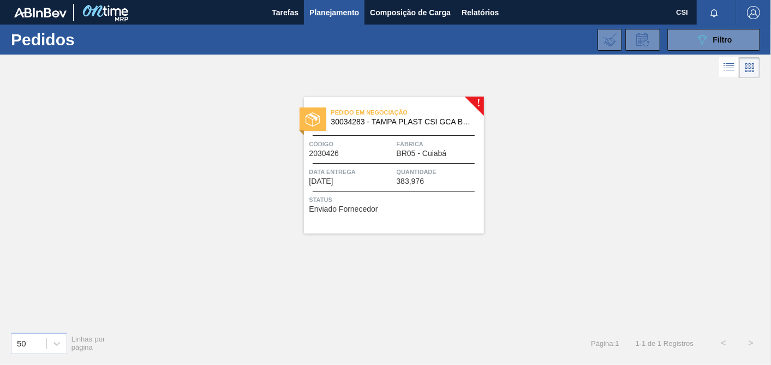
click at [401, 208] on div "Status Enviado Fornecedor" at bounding box center [395, 202] width 172 height 17
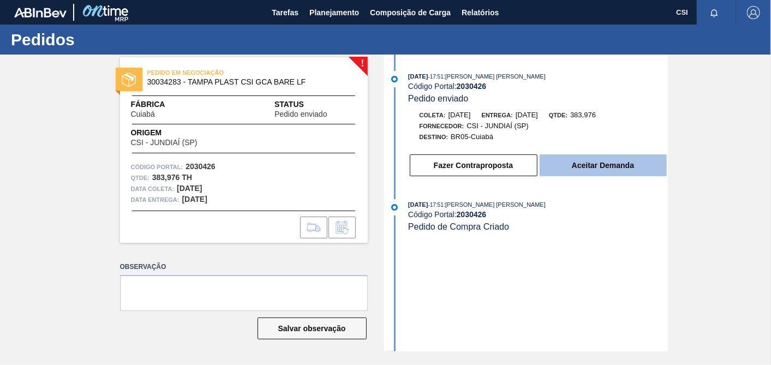
click at [628, 166] on button "Aceitar Demanda" at bounding box center [603, 165] width 127 height 22
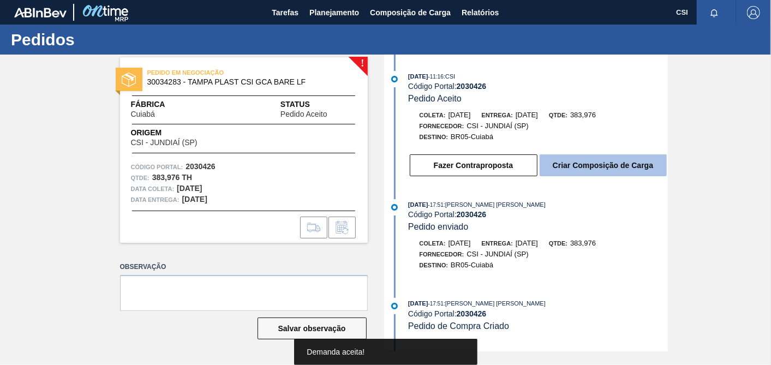
click at [611, 171] on button "Criar Composição de Carga" at bounding box center [603, 165] width 127 height 22
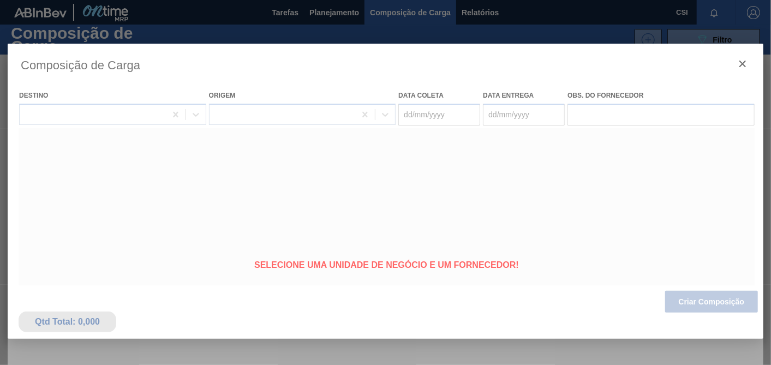
type coleta "05/11/2025"
type entrega "07/11/2025"
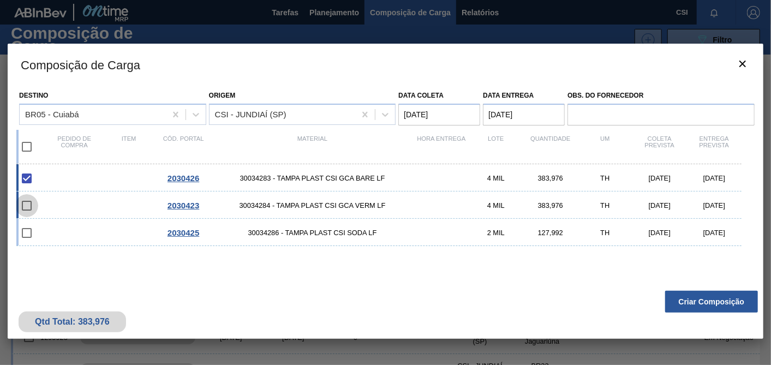
click at [26, 209] on input "checkbox" at bounding box center [26, 205] width 23 height 23
checkbox input "false"
click at [29, 231] on input "checkbox" at bounding box center [26, 232] width 23 height 23
checkbox input "false"
click at [316, 204] on span "30034284 - TAMPA PLAST CSI GCA VERM LF" at bounding box center [312, 205] width 203 height 8
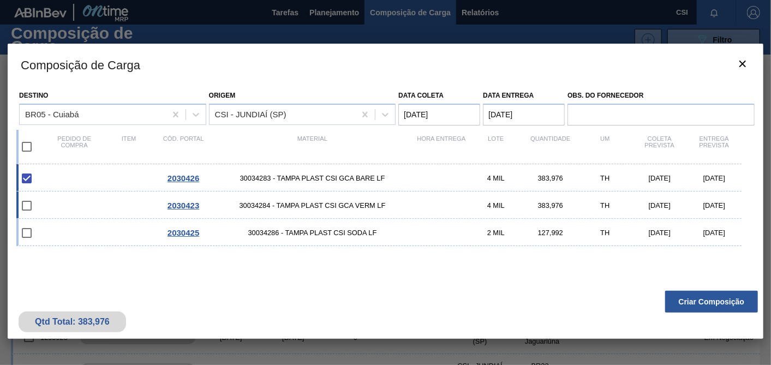
checkbox input "true"
click at [313, 224] on div "2030425 30034286 - TAMPA PLAST CSI SODA LF 2 MIL 127,992 TH 05/11/2025 07/11/20…" at bounding box center [378, 232] width 725 height 27
checkbox input "true"
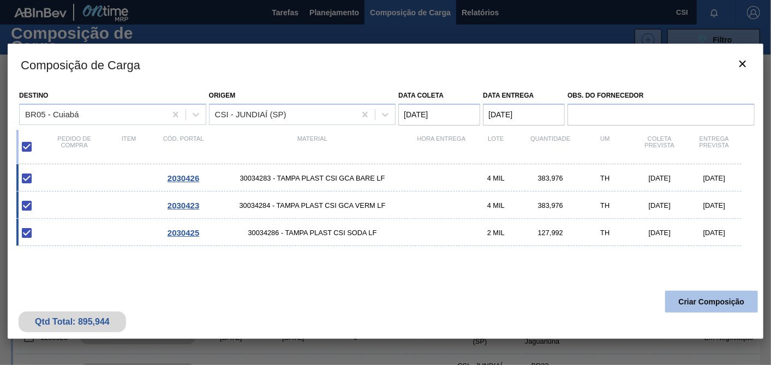
click at [705, 305] on button "Criar Composição" at bounding box center [711, 302] width 93 height 22
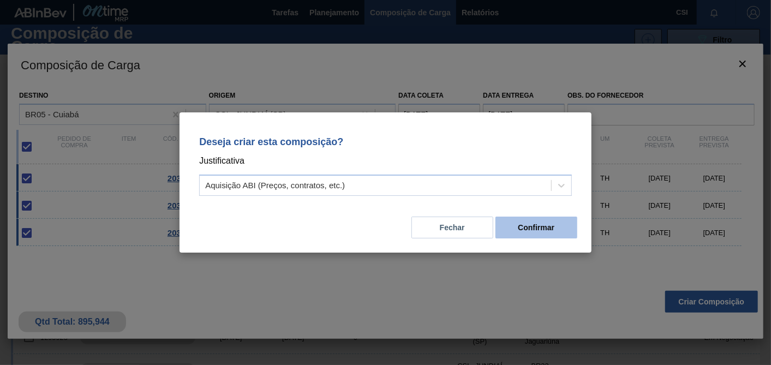
click at [555, 235] on button "Confirmar" at bounding box center [536, 228] width 82 height 22
